Goal: Find specific page/section: Find specific page/section

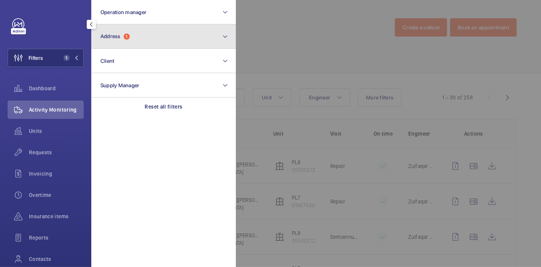
click at [142, 33] on button "Address 1" at bounding box center [163, 36] width 144 height 24
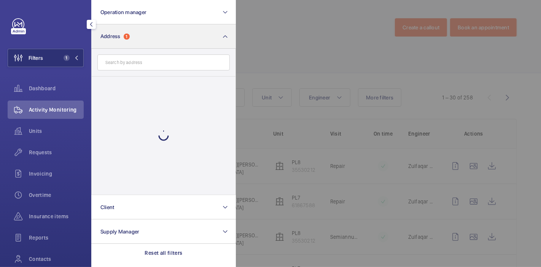
scroll to position [43, 0]
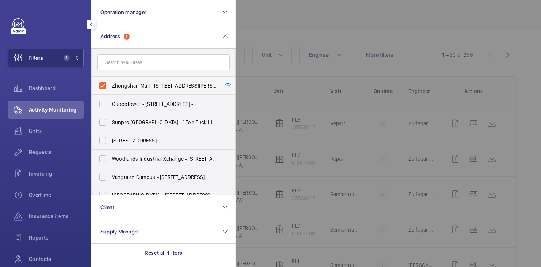
click at [103, 85] on label "Zhongshan Mall - [STREET_ADDRESS][PERSON_NAME] -" at bounding box center [158, 85] width 132 height 18
click at [103, 85] on input "Zhongshan Mall - [STREET_ADDRESS][PERSON_NAME] -" at bounding box center [102, 85] width 15 height 15
checkbox input "false"
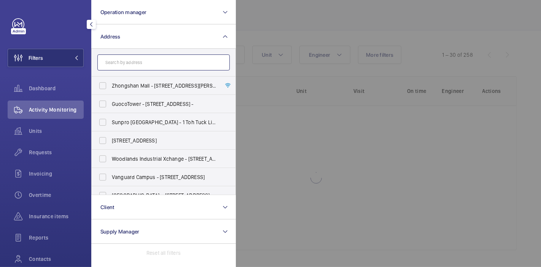
click at [130, 62] on input "text" at bounding box center [163, 62] width 132 height 16
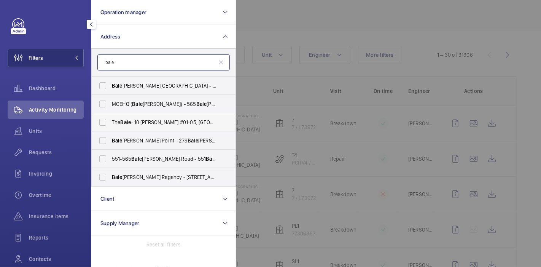
type input "bale"
click at [100, 119] on label "The Bale - 10 [PERSON_NAME] #01-05, SINGAPORE 425993" at bounding box center [158, 122] width 132 height 18
click at [100, 119] on input "The Bale - 10 [PERSON_NAME] #01-05, SINGAPORE 425993" at bounding box center [102, 121] width 15 height 15
checkbox input "true"
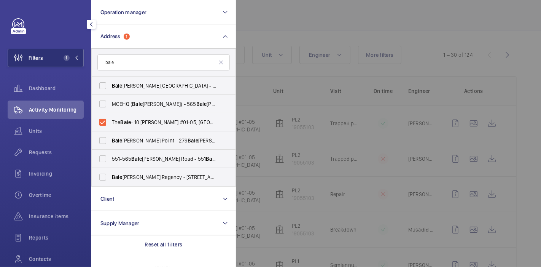
click at [282, 14] on div at bounding box center [506, 133] width 541 height 267
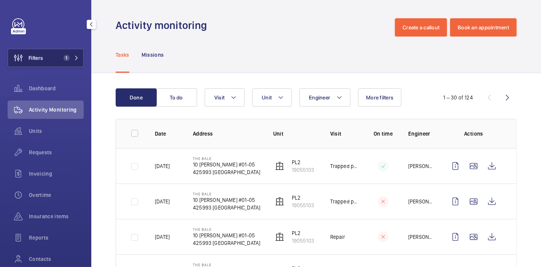
click at [40, 61] on span "Filters" at bounding box center [36, 58] width 14 height 8
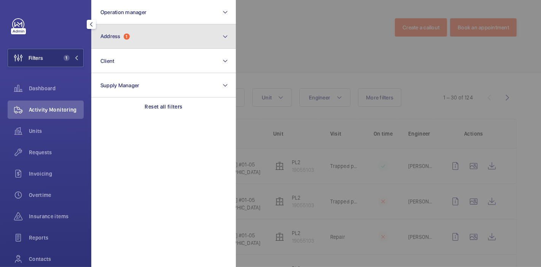
click at [130, 32] on button "Address 1" at bounding box center [163, 36] width 144 height 24
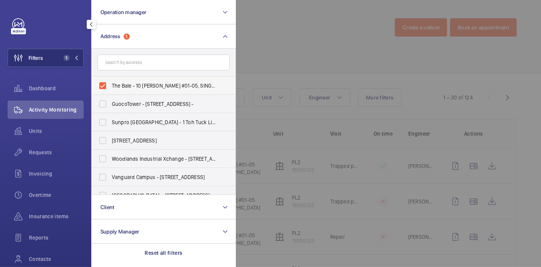
click at [102, 83] on label "The Bale - 10 [PERSON_NAME] #01-05, SINGAPORE 425993" at bounding box center [158, 85] width 132 height 18
click at [102, 83] on input "The Bale - 10 [PERSON_NAME] #01-05, SINGAPORE 425993" at bounding box center [102, 85] width 15 height 15
checkbox input "false"
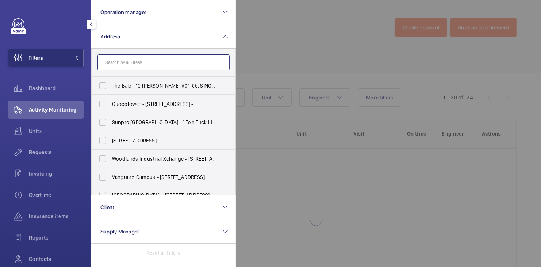
click at [109, 68] on input "text" at bounding box center [163, 62] width 132 height 16
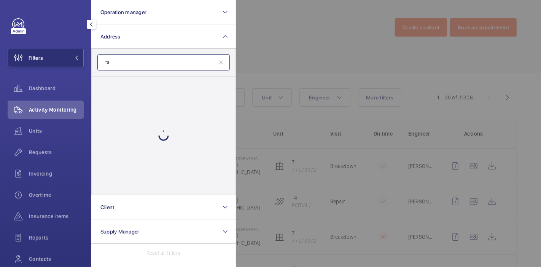
type input "t"
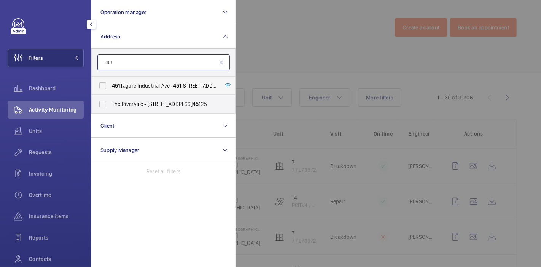
type input "451"
click at [103, 83] on label "[STREET_ADDRESS]" at bounding box center [158, 85] width 132 height 18
click at [103, 83] on input "[STREET_ADDRESS]" at bounding box center [102, 85] width 15 height 15
checkbox input "true"
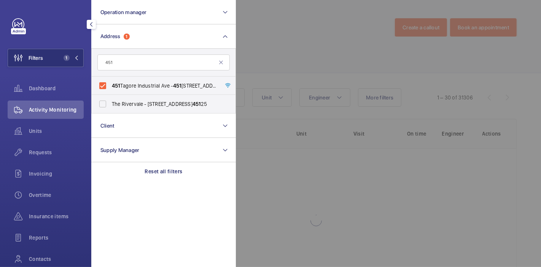
click at [277, 51] on div at bounding box center [506, 133] width 541 height 267
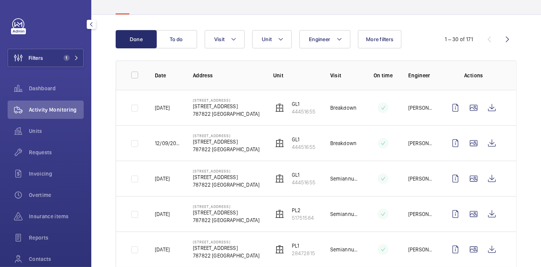
scroll to position [59, 0]
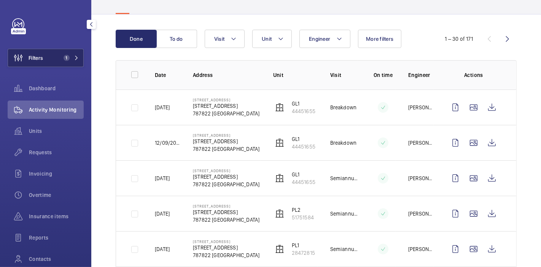
click at [31, 57] on span "Filters" at bounding box center [36, 58] width 14 height 8
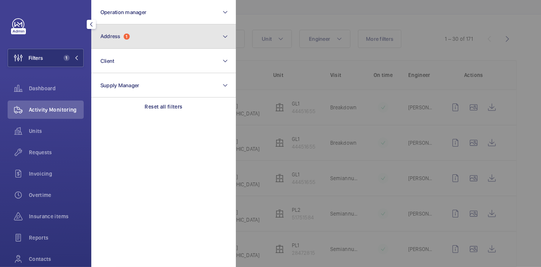
click at [115, 43] on button "Address 1" at bounding box center [163, 36] width 144 height 24
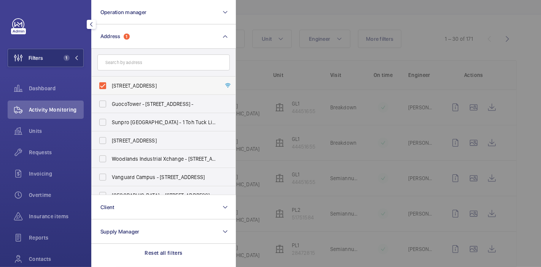
click at [103, 84] on label "[STREET_ADDRESS]" at bounding box center [158, 85] width 132 height 18
click at [103, 84] on input "[STREET_ADDRESS]" at bounding box center [102, 85] width 15 height 15
checkbox input "false"
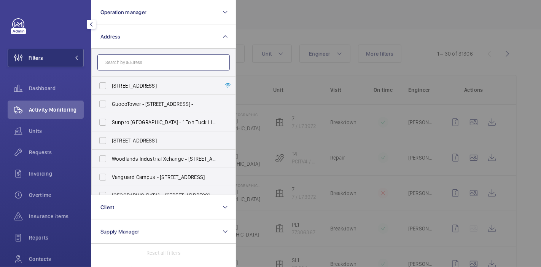
click at [126, 65] on input "text" at bounding box center [163, 62] width 132 height 16
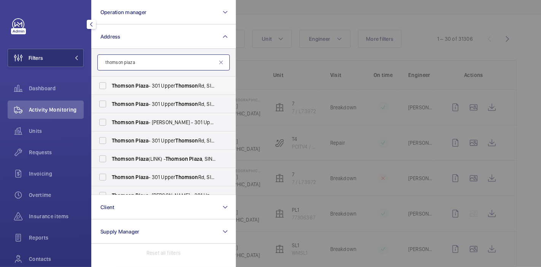
type input "thomson plaza"
click at [104, 89] on label "[GEOGRAPHIC_DATA] - [STREET_ADDRESS]" at bounding box center [158, 85] width 132 height 18
click at [104, 89] on input "[GEOGRAPHIC_DATA] - [STREET_ADDRESS]" at bounding box center [102, 85] width 15 height 15
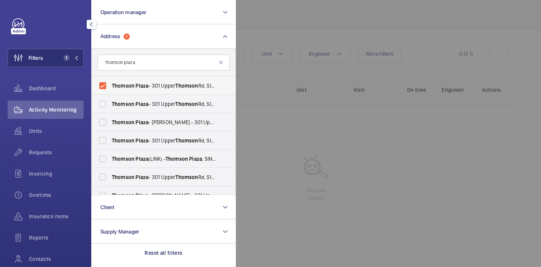
click at [104, 89] on label "[GEOGRAPHIC_DATA] - [STREET_ADDRESS]" at bounding box center [158, 85] width 132 height 18
click at [104, 89] on input "[GEOGRAPHIC_DATA] - [STREET_ADDRESS]" at bounding box center [102, 85] width 15 height 15
checkbox input "false"
click at [103, 103] on label "[GEOGRAPHIC_DATA] - [STREET_ADDRESS]" at bounding box center [158, 104] width 132 height 18
click at [103, 103] on input "[GEOGRAPHIC_DATA] - [STREET_ADDRESS]" at bounding box center [102, 103] width 15 height 15
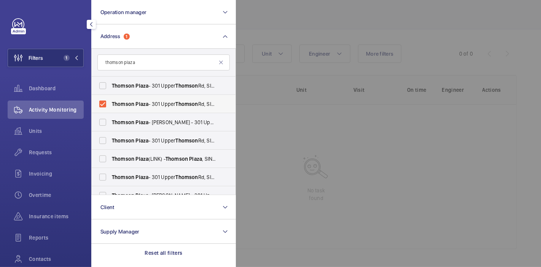
click at [103, 103] on label "[GEOGRAPHIC_DATA] - [STREET_ADDRESS]" at bounding box center [158, 104] width 132 height 18
click at [103, 103] on input "[GEOGRAPHIC_DATA] - [STREET_ADDRESS]" at bounding box center [102, 103] width 15 height 15
checkbox input "false"
click at [102, 121] on label "[GEOGRAPHIC_DATA] - [PERSON_NAME] - [STREET_ADDRESS]" at bounding box center [158, 122] width 132 height 18
click at [102, 121] on input "[GEOGRAPHIC_DATA] - [PERSON_NAME] - [STREET_ADDRESS]" at bounding box center [102, 121] width 15 height 15
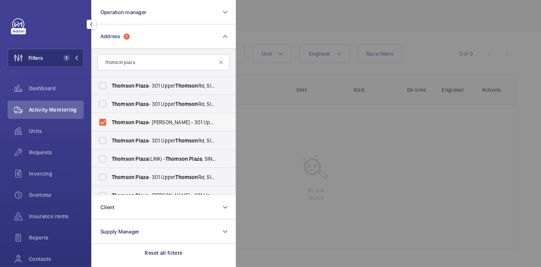
click at [102, 121] on label "[GEOGRAPHIC_DATA] - [PERSON_NAME] - [STREET_ADDRESS]" at bounding box center [158, 122] width 132 height 18
click at [102, 121] on input "[GEOGRAPHIC_DATA] - [PERSON_NAME] - [STREET_ADDRESS]" at bounding box center [102, 121] width 15 height 15
checkbox input "false"
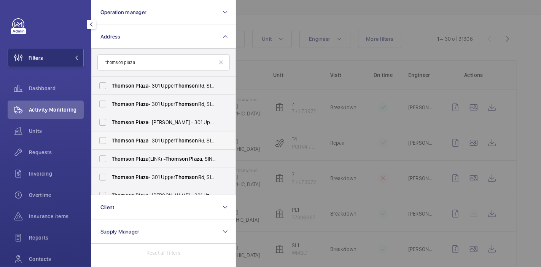
click at [101, 137] on label "[GEOGRAPHIC_DATA] - [STREET_ADDRESS]" at bounding box center [158, 140] width 132 height 18
click at [101, 137] on input "[GEOGRAPHIC_DATA] - [STREET_ADDRESS]" at bounding box center [102, 140] width 15 height 15
checkbox input "true"
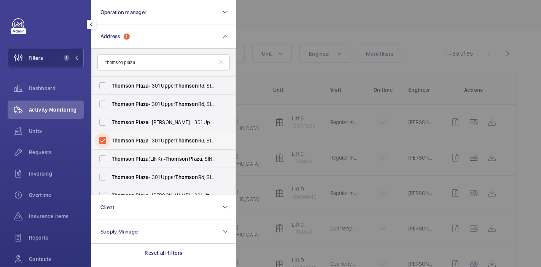
scroll to position [59, 0]
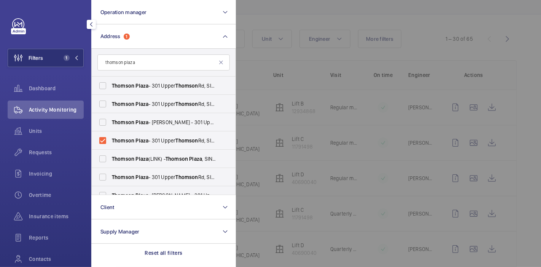
click at [302, 52] on div at bounding box center [506, 133] width 541 height 267
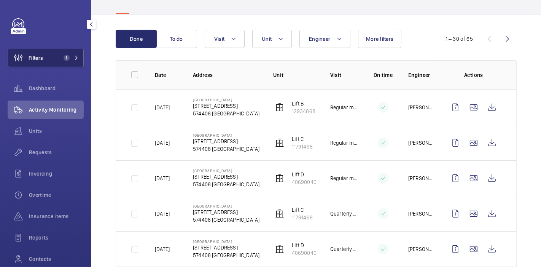
click at [51, 52] on button "Filters 1" at bounding box center [46, 58] width 76 height 18
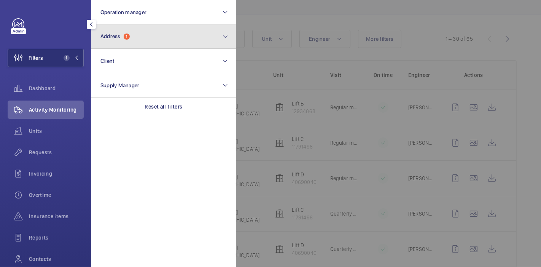
click at [116, 36] on span "Address" at bounding box center [110, 36] width 20 height 6
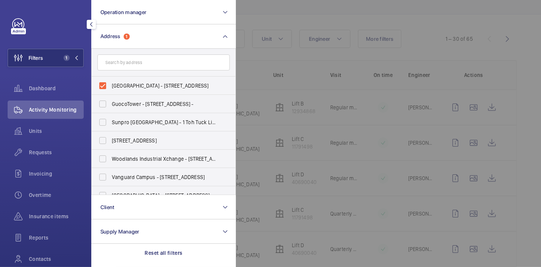
click at [103, 83] on label "[GEOGRAPHIC_DATA] - [STREET_ADDRESS]" at bounding box center [158, 85] width 132 height 18
click at [103, 83] on input "[GEOGRAPHIC_DATA] - [STREET_ADDRESS]" at bounding box center [102, 85] width 15 height 15
checkbox input "false"
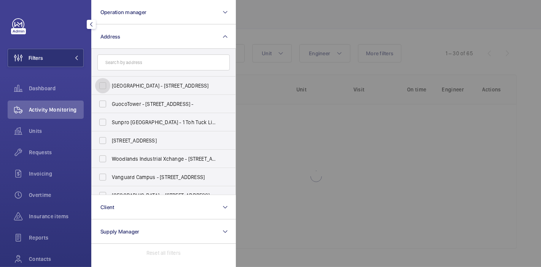
scroll to position [44, 0]
click at [127, 63] on input "text" at bounding box center [163, 62] width 132 height 16
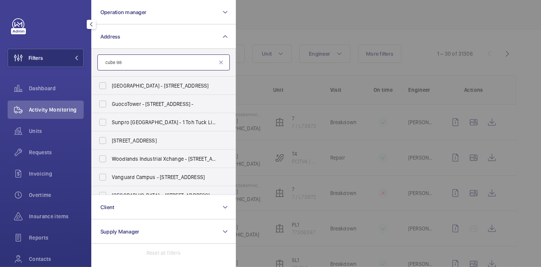
scroll to position [59, 0]
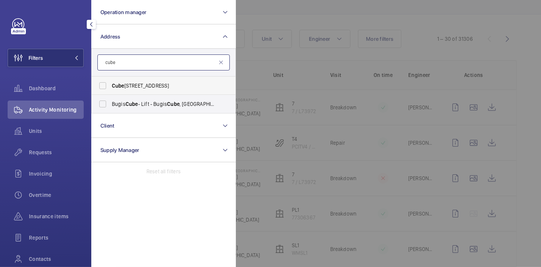
type input "cube"
click at [103, 84] on label "Cube [STREET_ADDRESS]" at bounding box center [158, 85] width 132 height 18
click at [103, 84] on input "Cube [STREET_ADDRESS]" at bounding box center [102, 85] width 15 height 15
checkbox input "true"
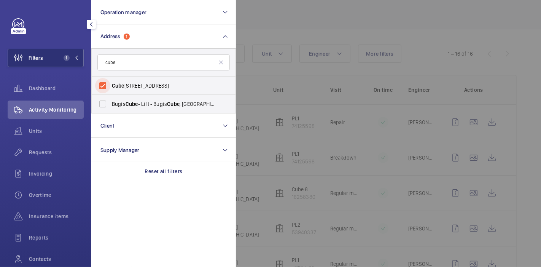
scroll to position [59, 0]
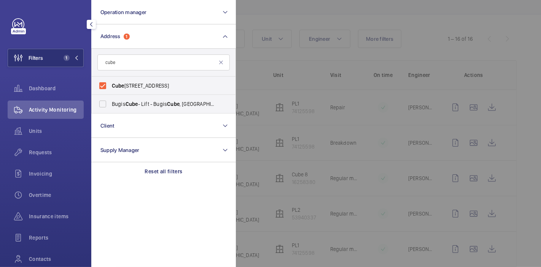
click at [249, 27] on div at bounding box center [506, 133] width 541 height 267
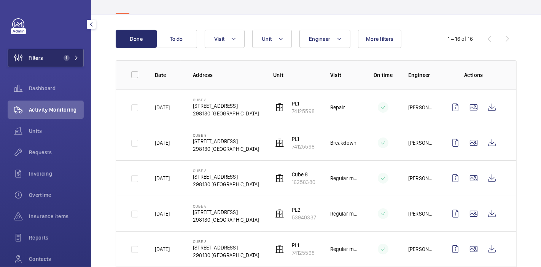
click at [50, 61] on button "Filters 1" at bounding box center [46, 58] width 76 height 18
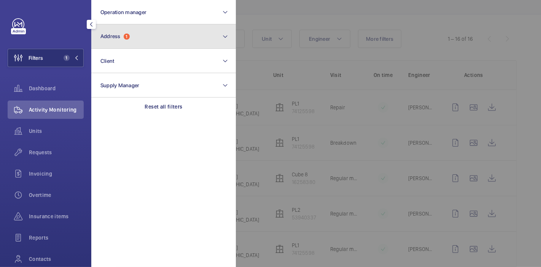
click at [141, 45] on button "Address 1" at bounding box center [163, 36] width 144 height 24
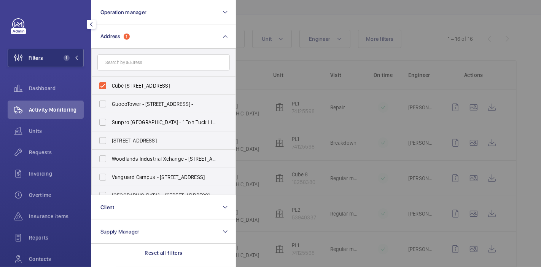
click at [100, 86] on label "Cube [STREET_ADDRESS]" at bounding box center [158, 85] width 132 height 18
click at [100, 86] on input "Cube [STREET_ADDRESS]" at bounding box center [102, 85] width 15 height 15
checkbox input "false"
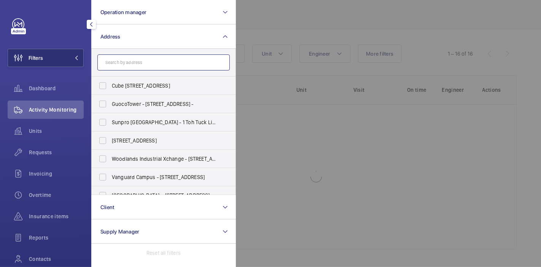
click at [115, 68] on input "text" at bounding box center [163, 62] width 132 height 16
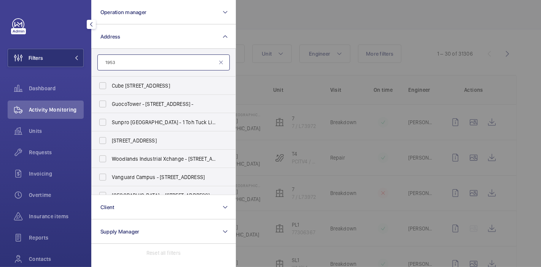
scroll to position [59, 0]
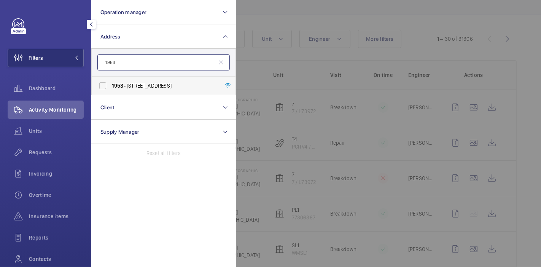
type input "1953"
click at [104, 85] on label "1953 - [STREET_ADDRESS]" at bounding box center [158, 85] width 132 height 18
click at [104, 85] on input "1953 - [STREET_ADDRESS]" at bounding box center [102, 85] width 15 height 15
checkbox input "true"
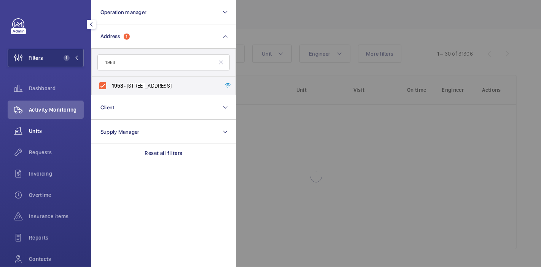
click at [39, 129] on span "Units" at bounding box center [56, 131] width 55 height 8
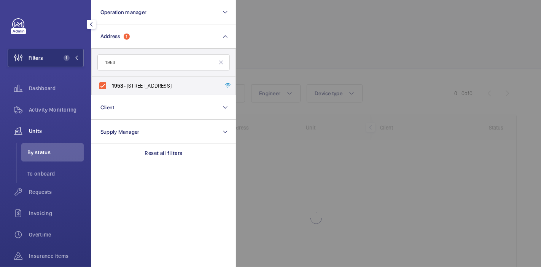
click at [278, 36] on div at bounding box center [506, 133] width 541 height 267
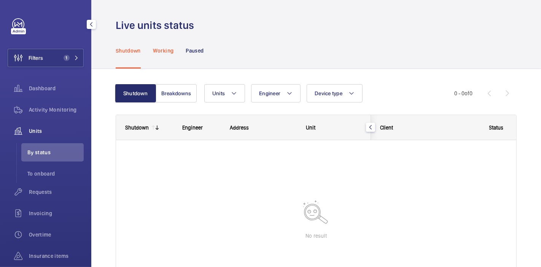
click at [169, 48] on p "Working" at bounding box center [163, 51] width 21 height 8
